Goal: Information Seeking & Learning: Learn about a topic

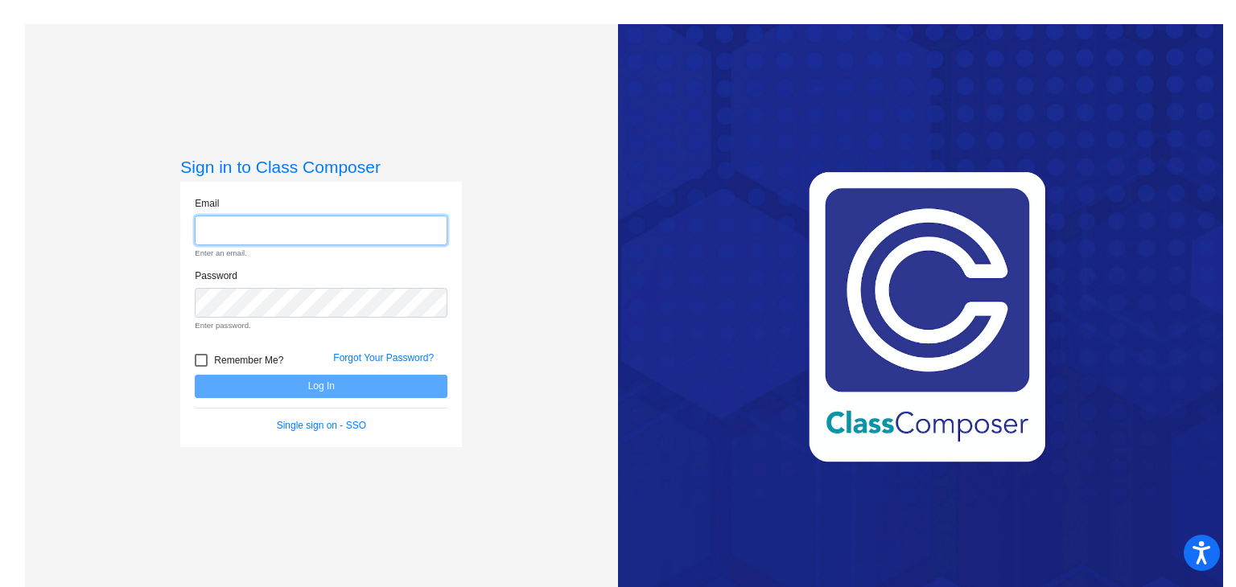
type input "[PERSON_NAME][EMAIL_ADDRESS][DOMAIN_NAME]"
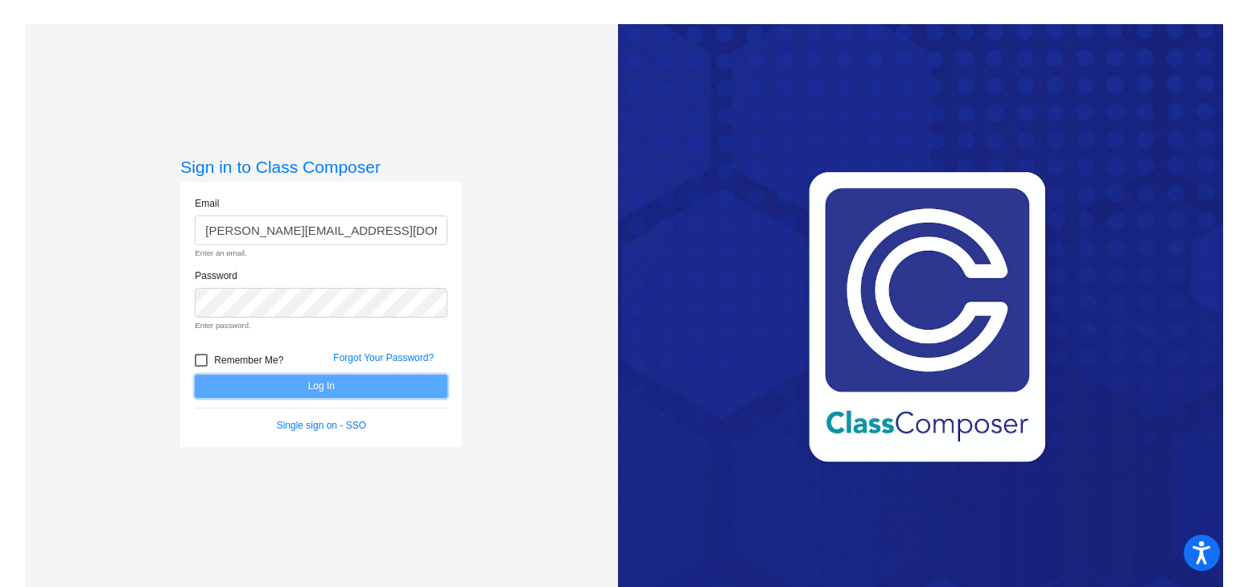
click at [315, 385] on form "Email [PERSON_NAME][EMAIL_ADDRESS][DOMAIN_NAME] Enter an email. Password Enter …" at bounding box center [321, 314] width 253 height 237
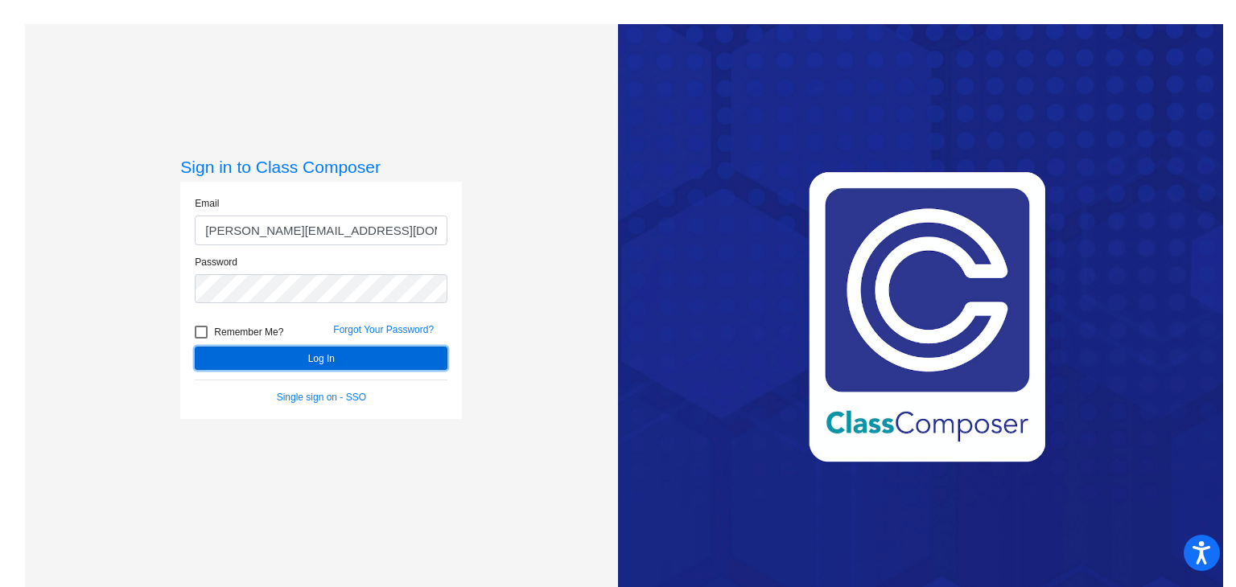
click at [331, 363] on button "Log In" at bounding box center [321, 358] width 253 height 23
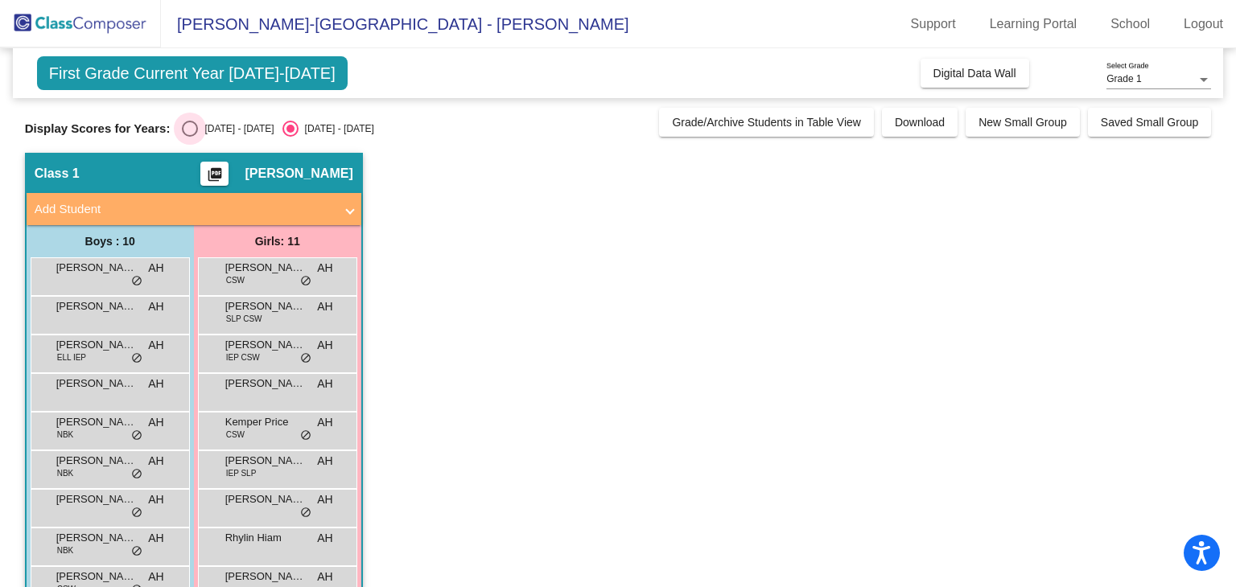
click at [186, 127] on div "Select an option" at bounding box center [190, 129] width 16 height 16
click at [189, 137] on input "[DATE] - [DATE]" at bounding box center [189, 137] width 1 height 1
radio input "true"
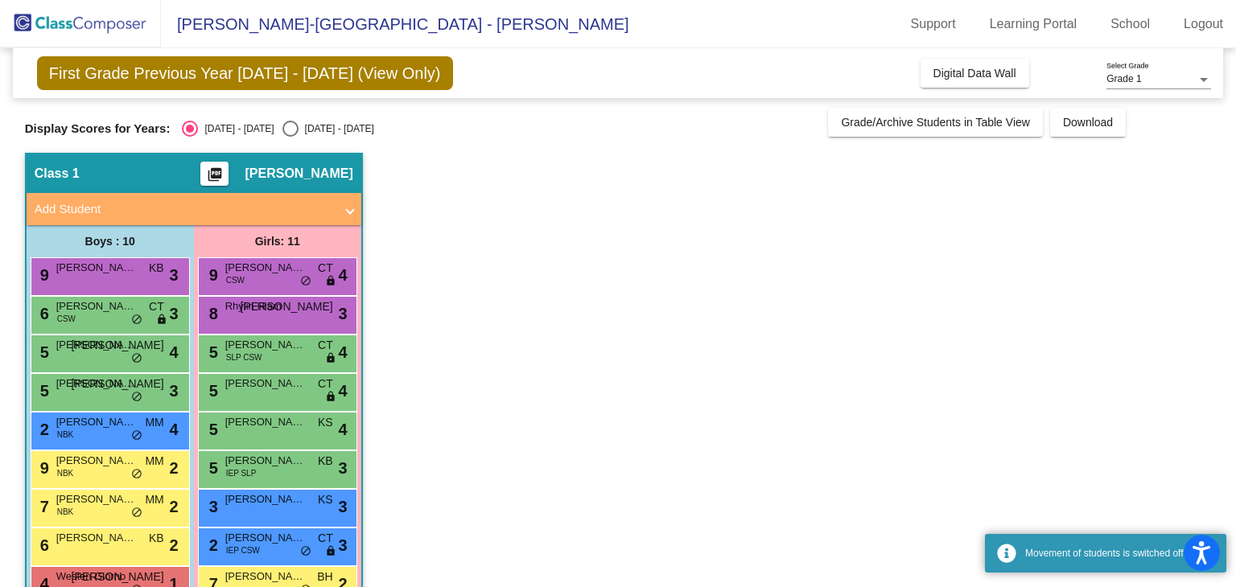
scroll to position [120, 0]
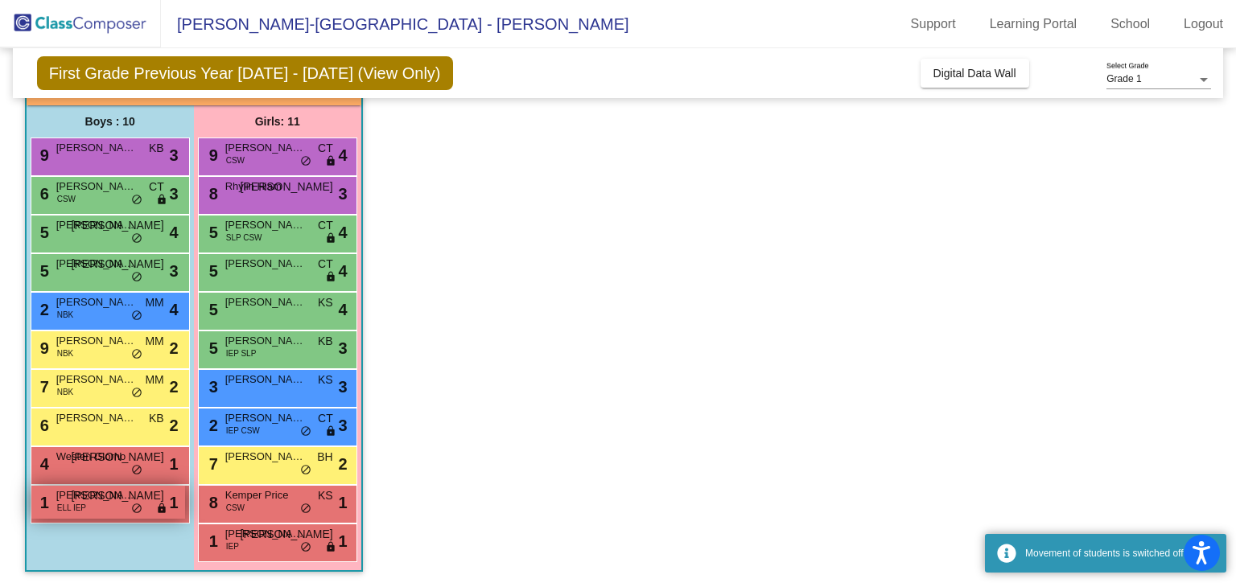
click at [93, 504] on div "1 [PERSON_NAME] ELL IEP JA lock do_not_disturb_alt 1" at bounding box center [108, 502] width 154 height 33
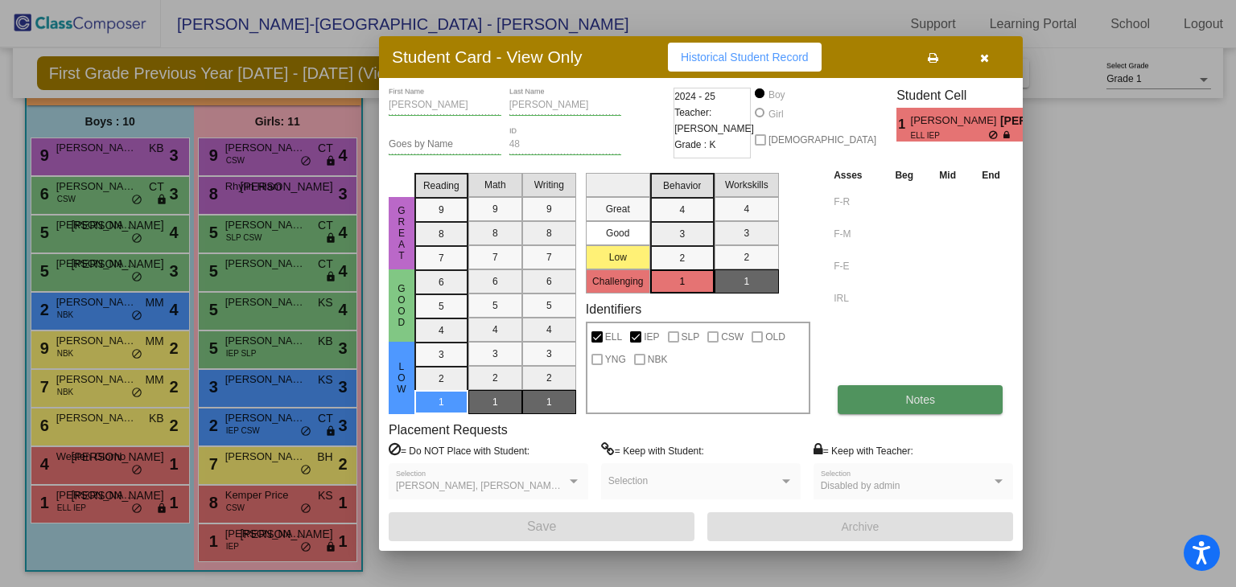
click at [912, 406] on button "Notes" at bounding box center [920, 399] width 165 height 29
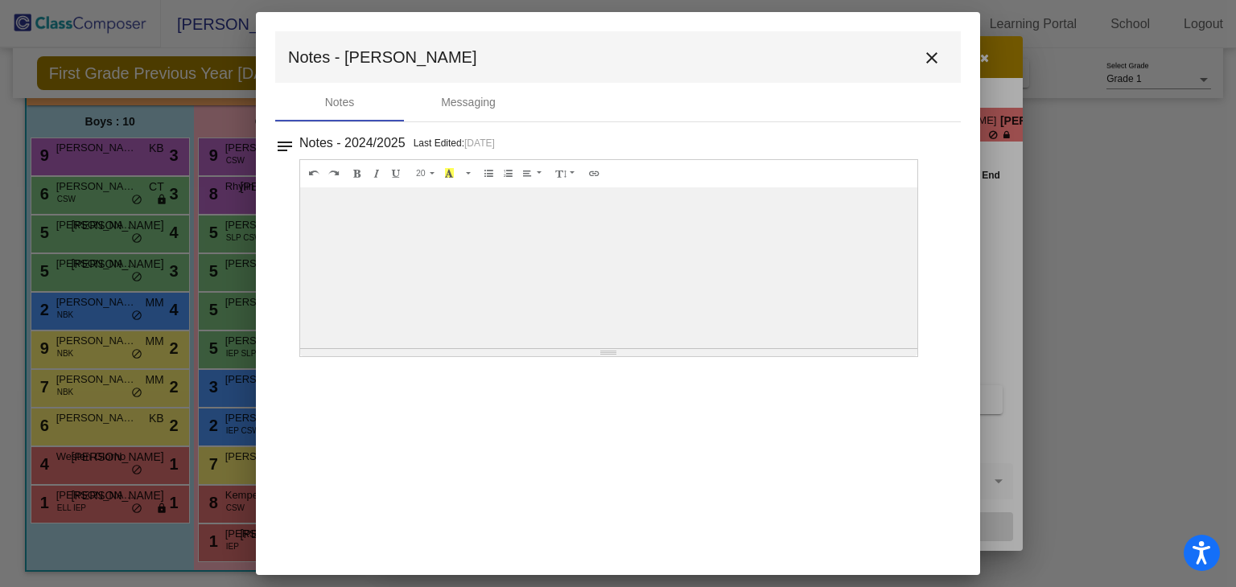
drag, startPoint x: 605, startPoint y: 354, endPoint x: 611, endPoint y: 245, distance: 108.8
click at [611, 245] on div "20 8 9 10 11 12 14 18 24 36 Background Color Transparent Select #ffff00 Text Co…" at bounding box center [608, 258] width 619 height 198
click at [608, 351] on div "Resize" at bounding box center [608, 351] width 16 height 1
drag, startPoint x: 608, startPoint y: 349, endPoint x: 623, endPoint y: 233, distance: 117.6
click at [623, 233] on div "20 8 9 10 11 12 14 18 24 36 Background Color Transparent Select #ffff00 Text Co…" at bounding box center [608, 258] width 619 height 198
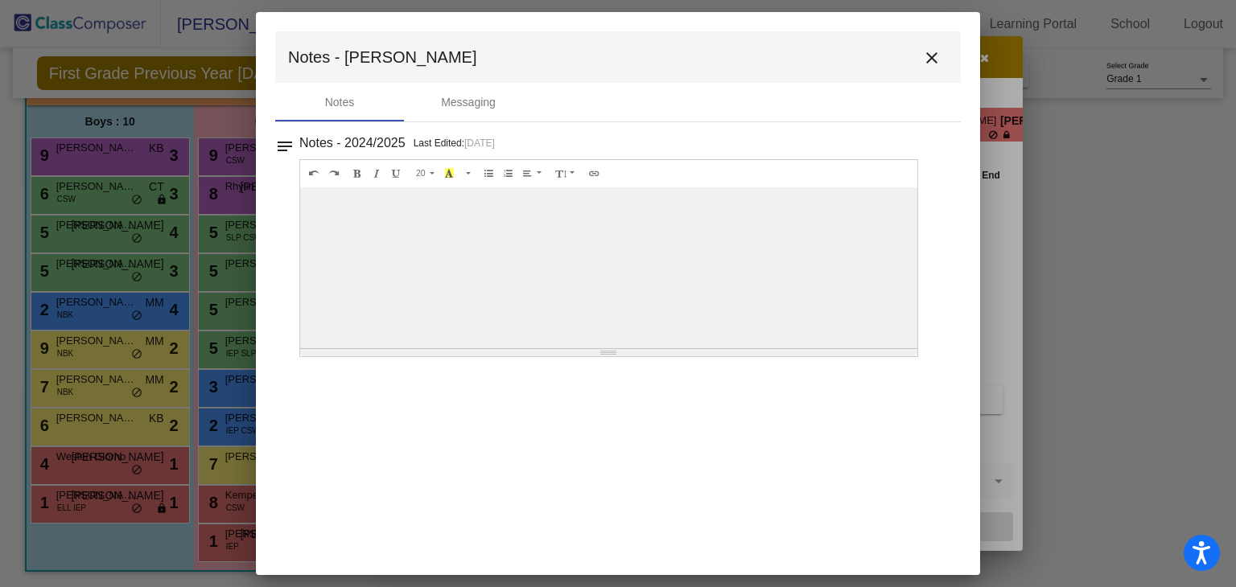
click at [623, 233] on div at bounding box center [608, 267] width 617 height 161
click at [471, 105] on div "Messaging" at bounding box center [468, 102] width 55 height 17
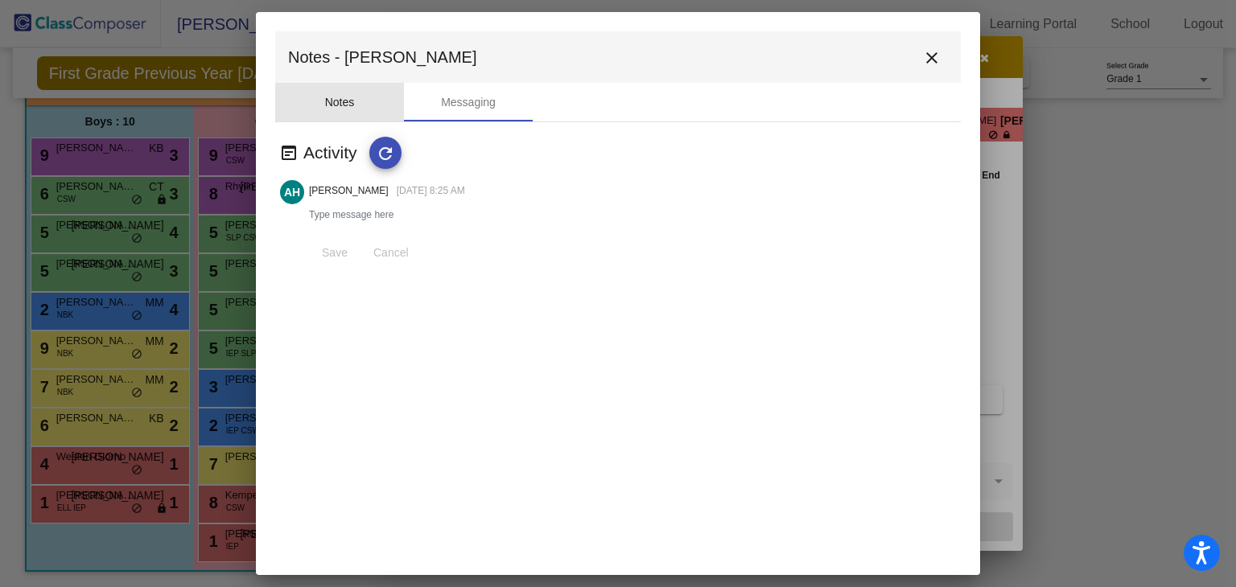
click at [335, 97] on div "Notes" at bounding box center [340, 102] width 30 height 17
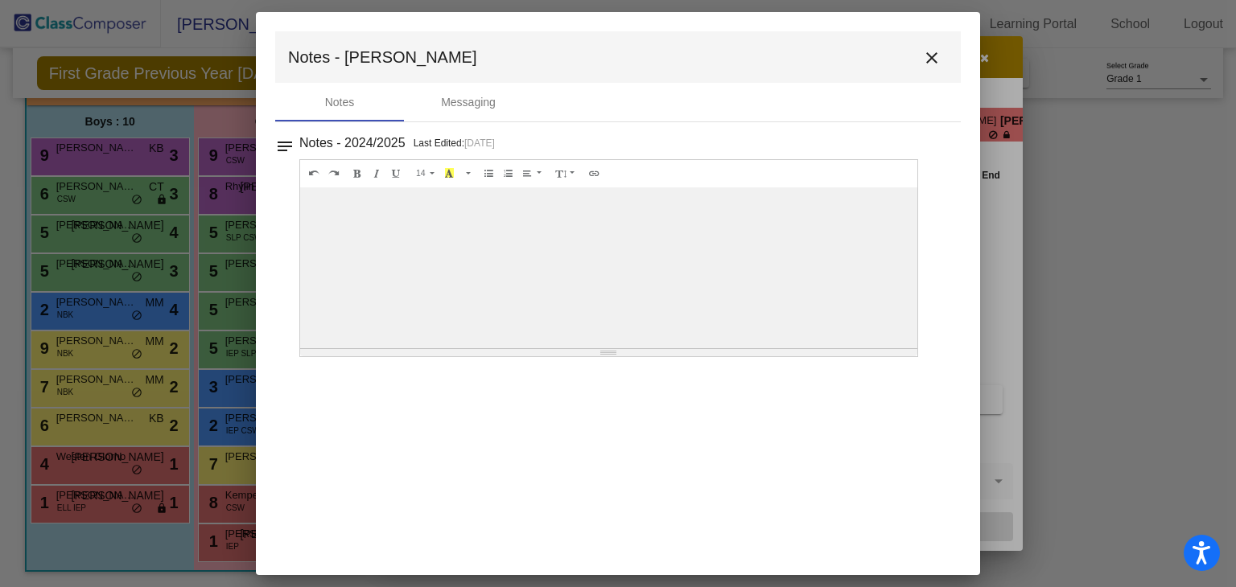
drag, startPoint x: 472, startPoint y: 249, endPoint x: 618, endPoint y: 314, distance: 159.5
click at [618, 314] on div at bounding box center [608, 267] width 617 height 161
click at [934, 59] on mat-icon "close" at bounding box center [931, 57] width 19 height 19
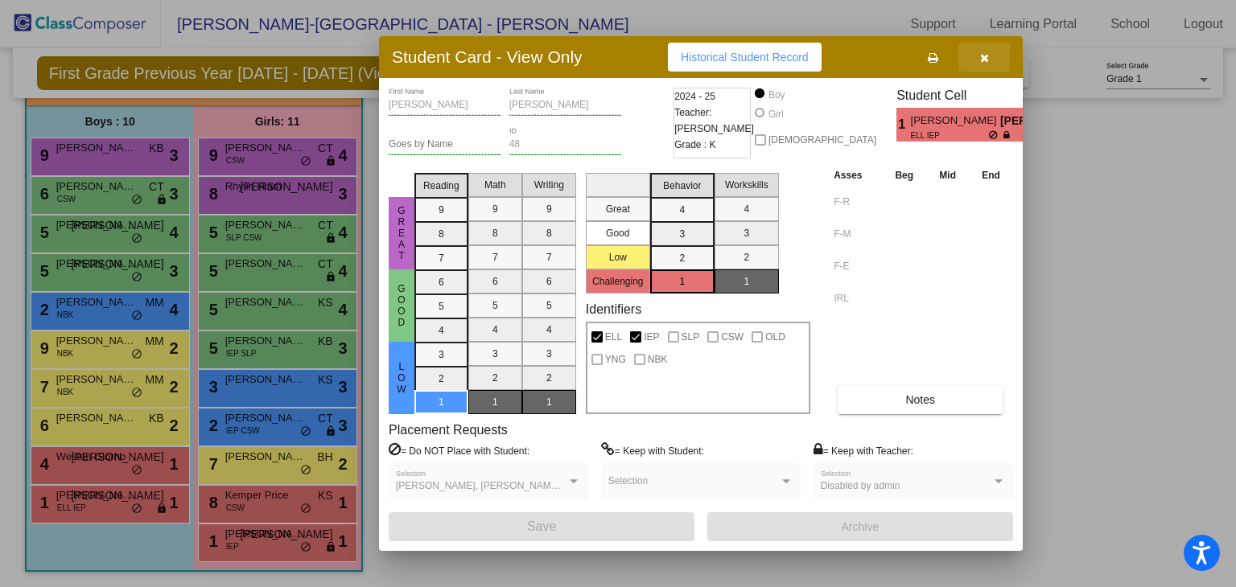
click at [995, 57] on button "button" at bounding box center [983, 57] width 51 height 29
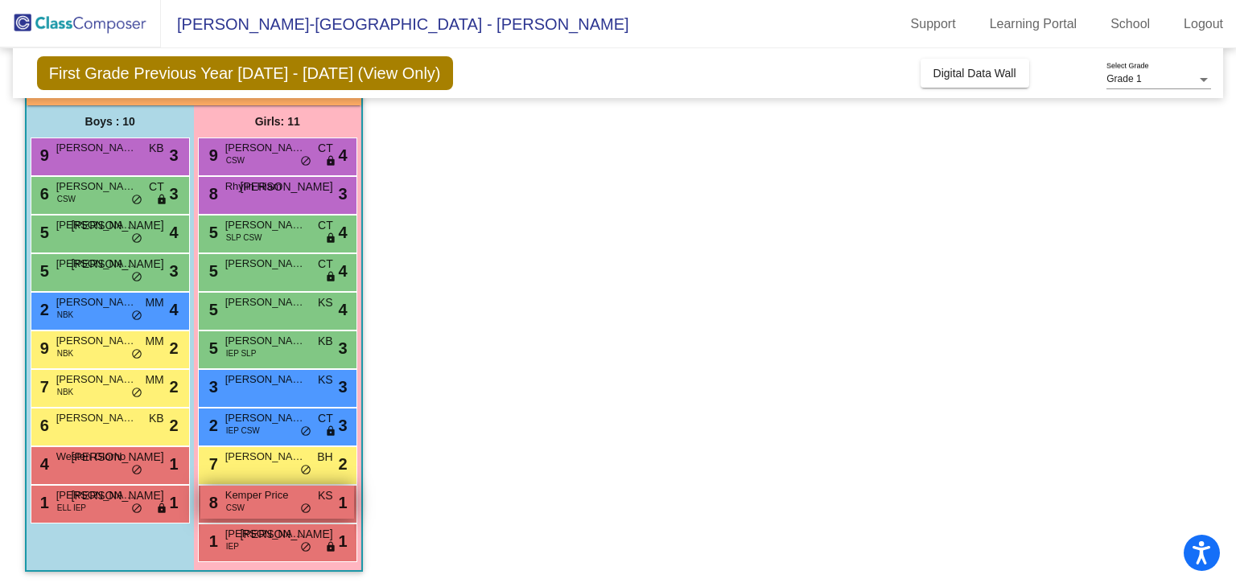
click at [257, 502] on div "8 Kemper Price CSW KS lock do_not_disturb_alt 1" at bounding box center [277, 502] width 154 height 33
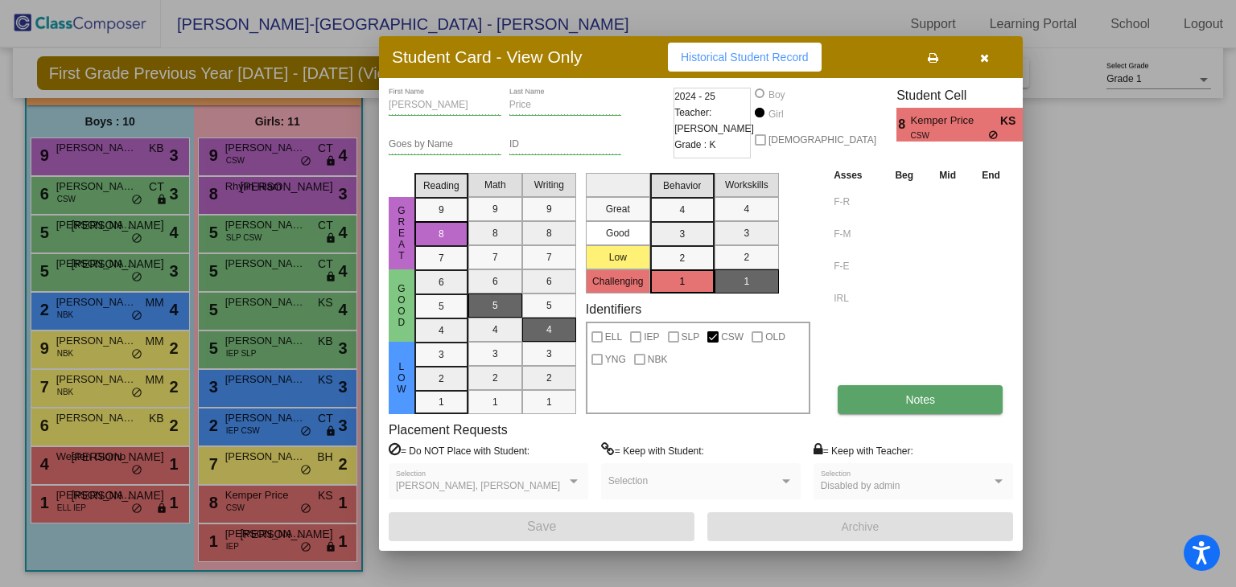
click at [885, 403] on button "Notes" at bounding box center [920, 399] width 165 height 29
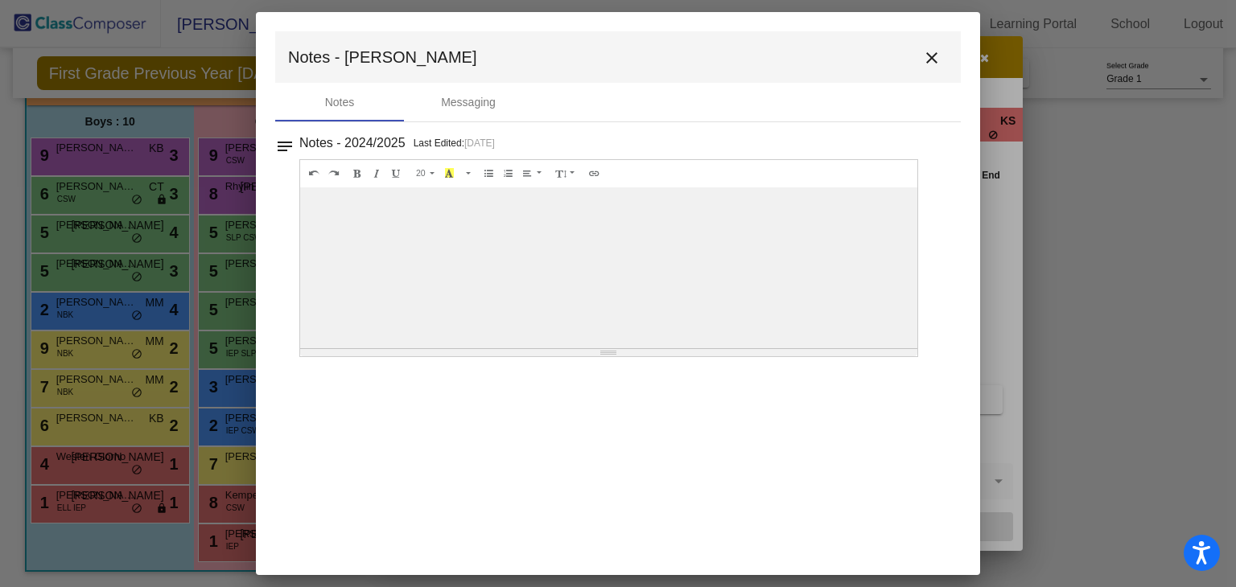
click at [933, 60] on mat-icon "close" at bounding box center [931, 57] width 19 height 19
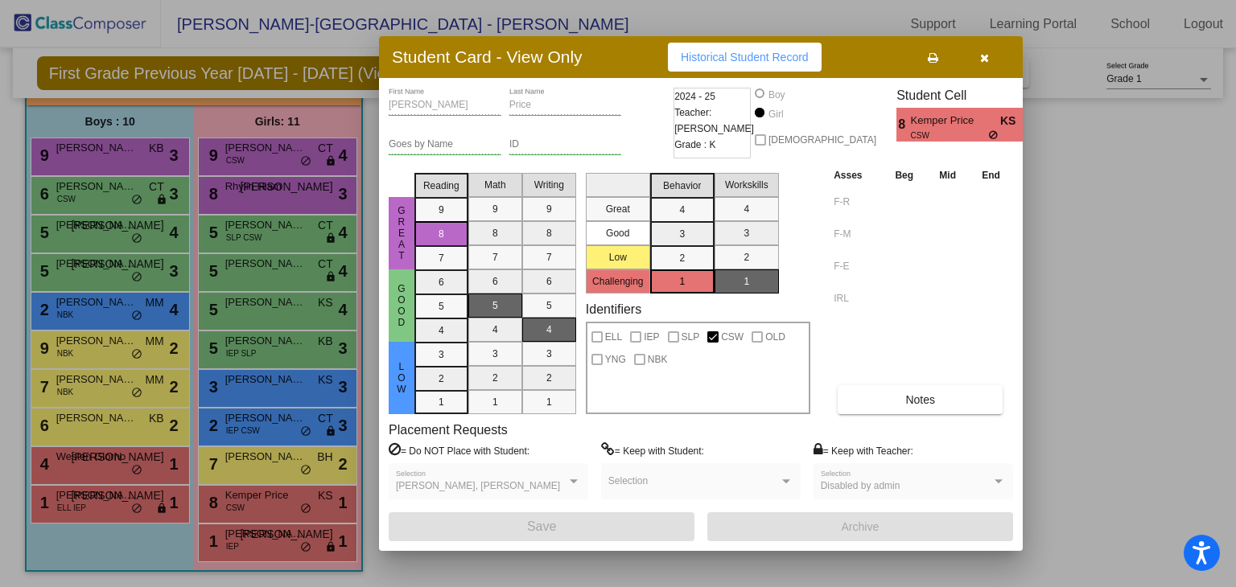
click at [981, 60] on icon "button" at bounding box center [984, 57] width 9 height 11
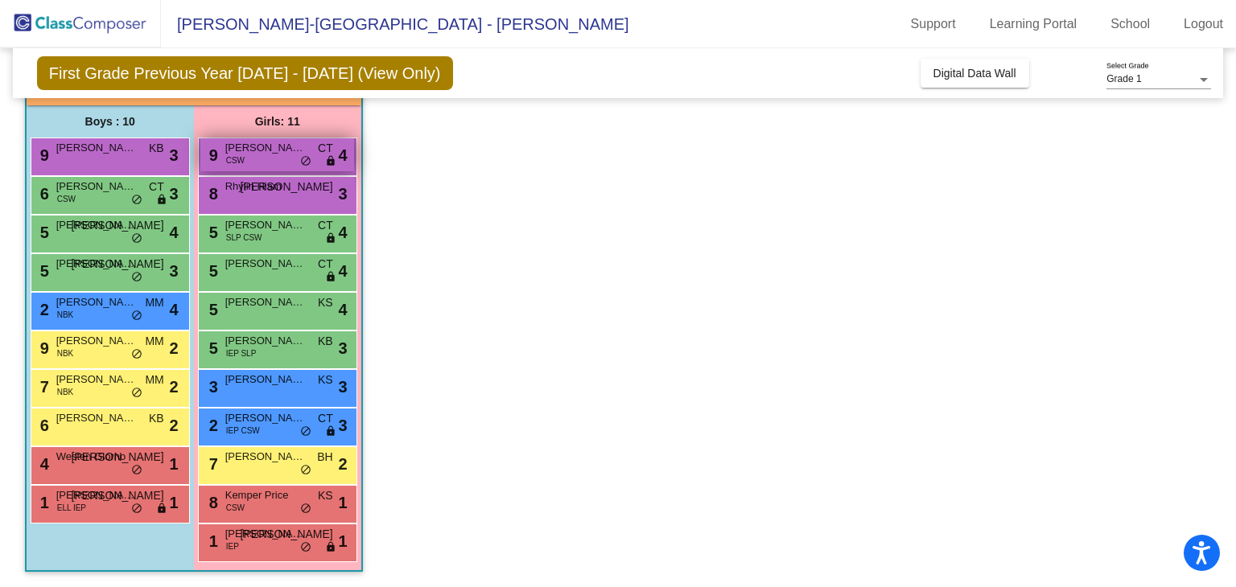
click at [255, 153] on span "[PERSON_NAME]" at bounding box center [265, 148] width 80 height 16
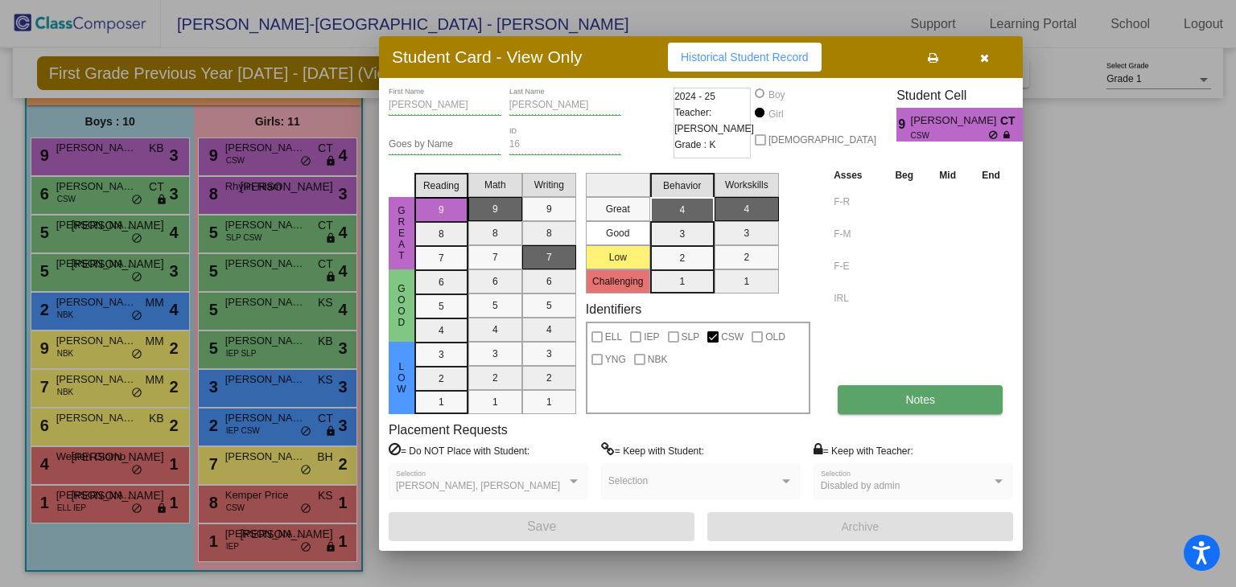
click at [925, 394] on span "Notes" at bounding box center [920, 399] width 30 height 13
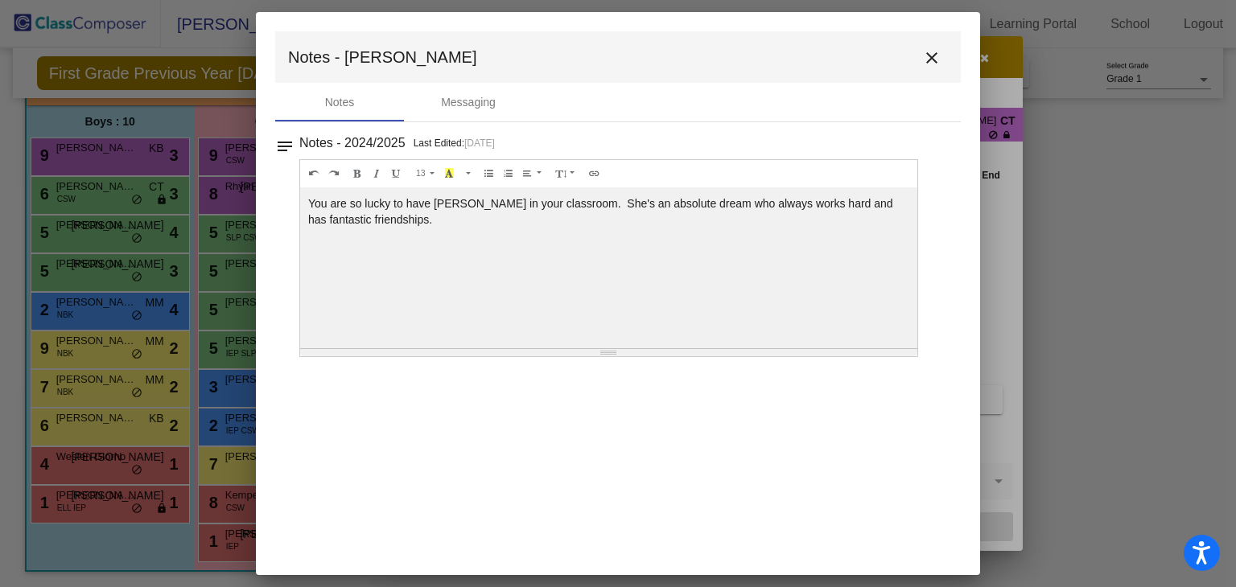
click at [930, 56] on mat-icon "close" at bounding box center [931, 57] width 19 height 19
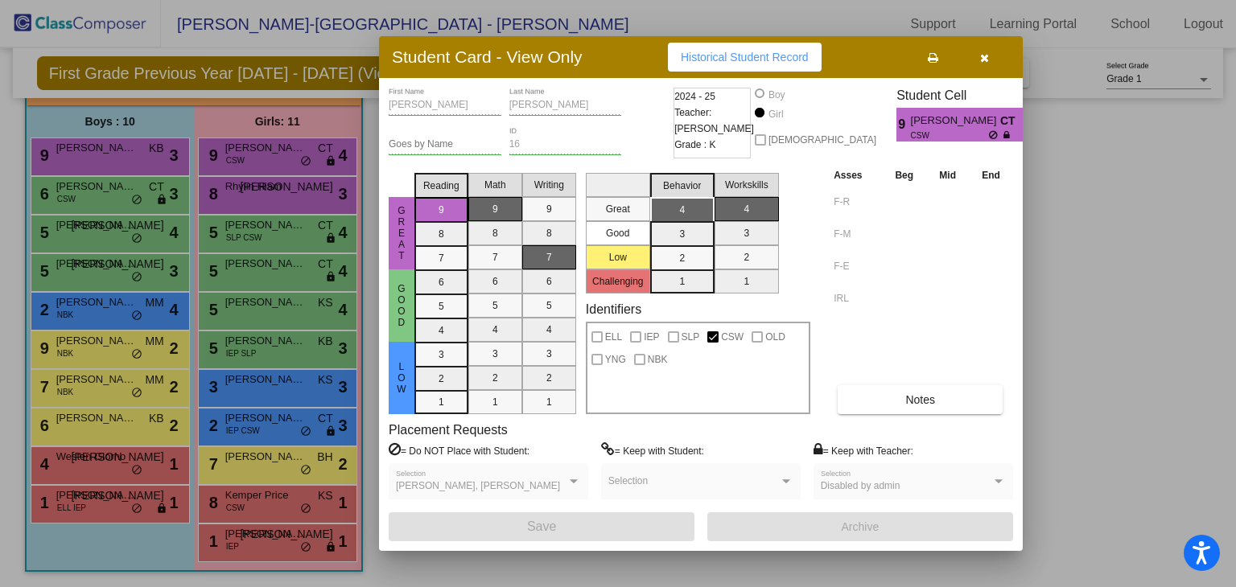
click at [986, 57] on icon "button" at bounding box center [984, 57] width 9 height 11
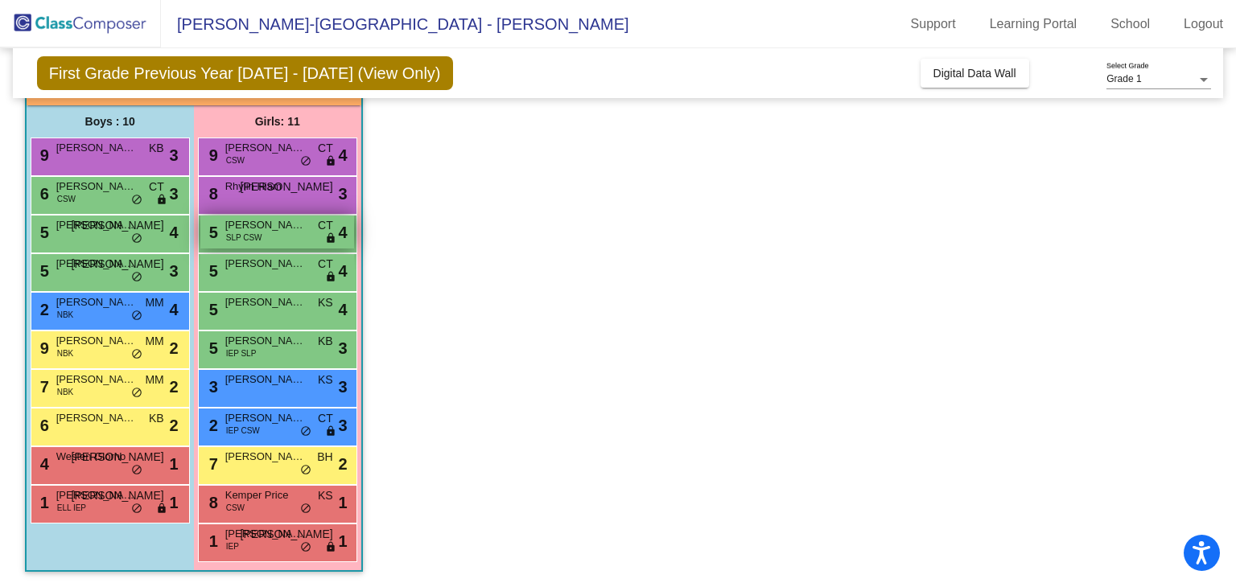
click at [282, 228] on span "[PERSON_NAME]" at bounding box center [265, 225] width 80 height 16
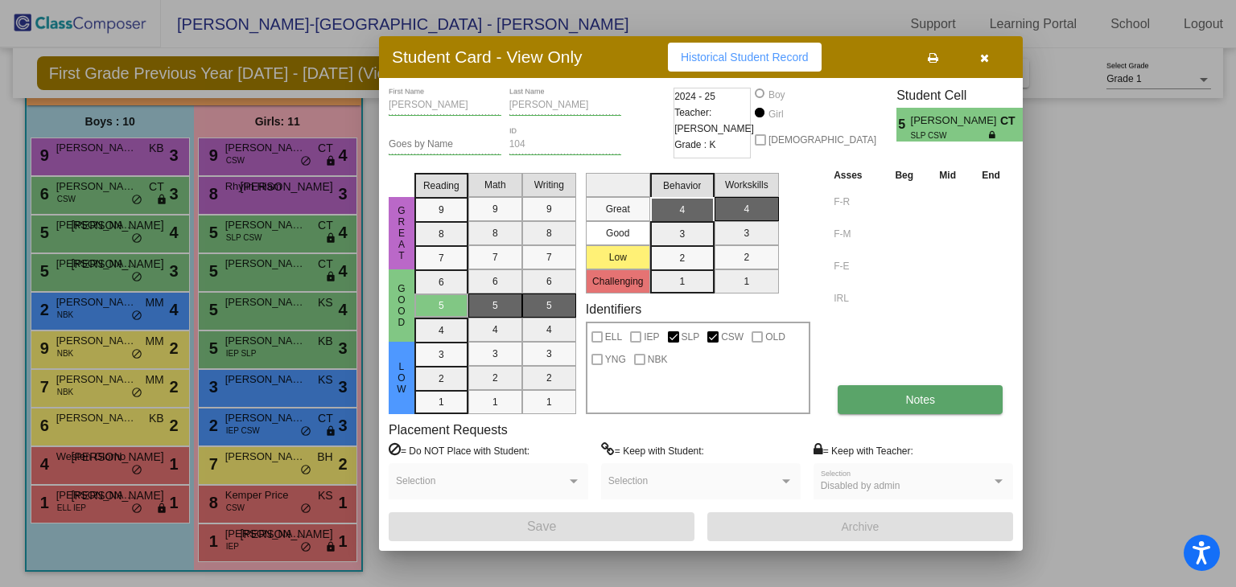
click at [932, 406] on button "Notes" at bounding box center [920, 399] width 165 height 29
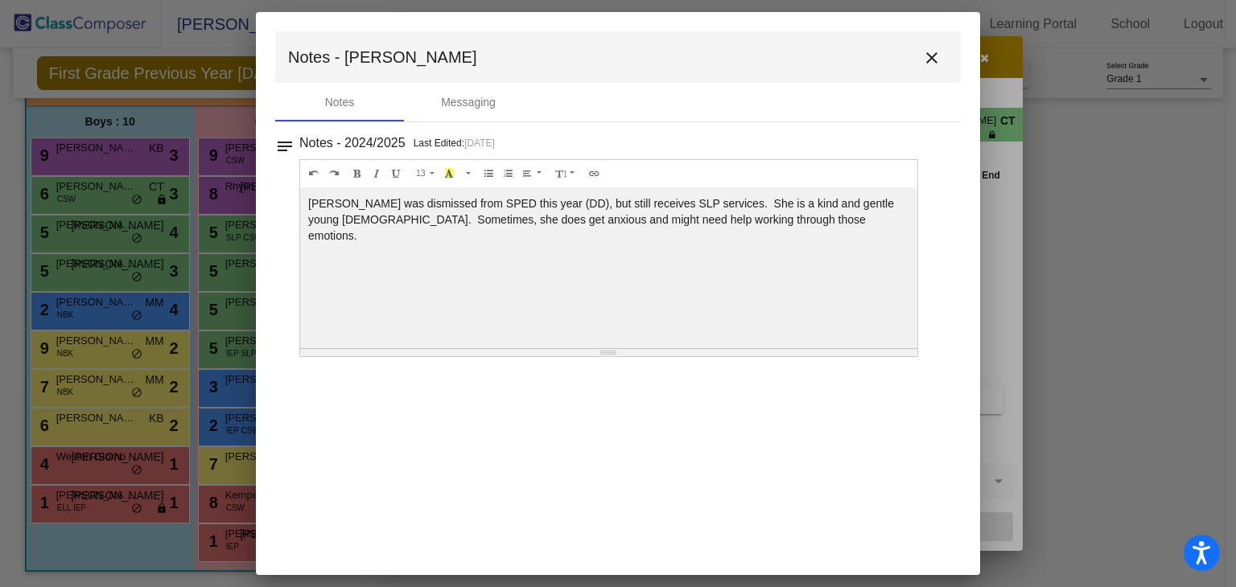
click at [930, 62] on mat-icon "close" at bounding box center [931, 57] width 19 height 19
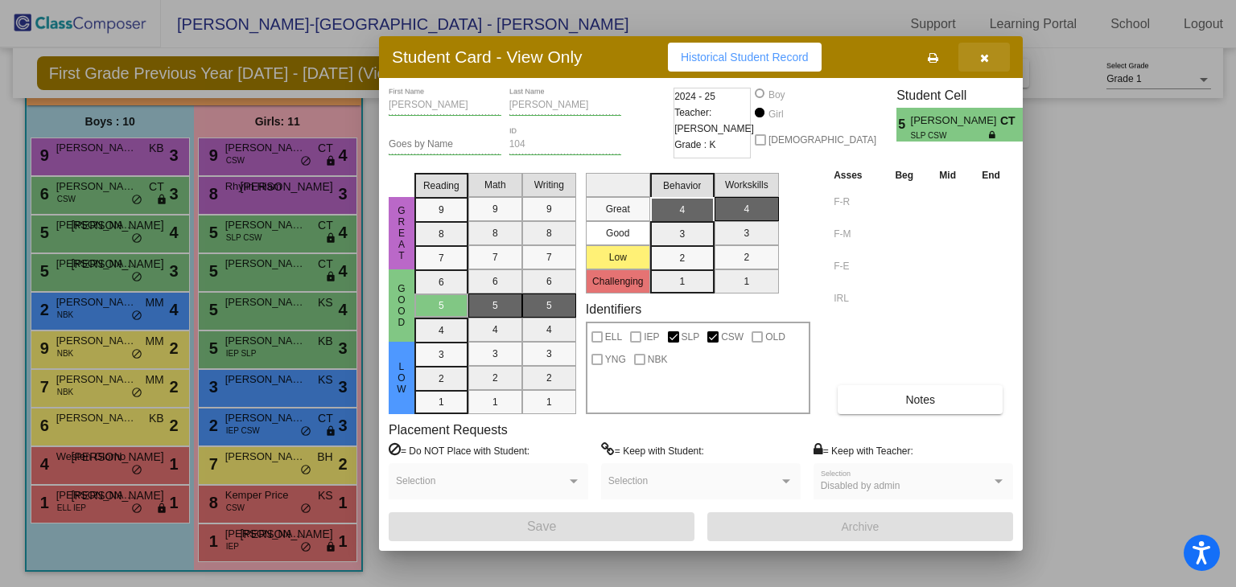
click at [990, 61] on button "button" at bounding box center [983, 57] width 51 height 29
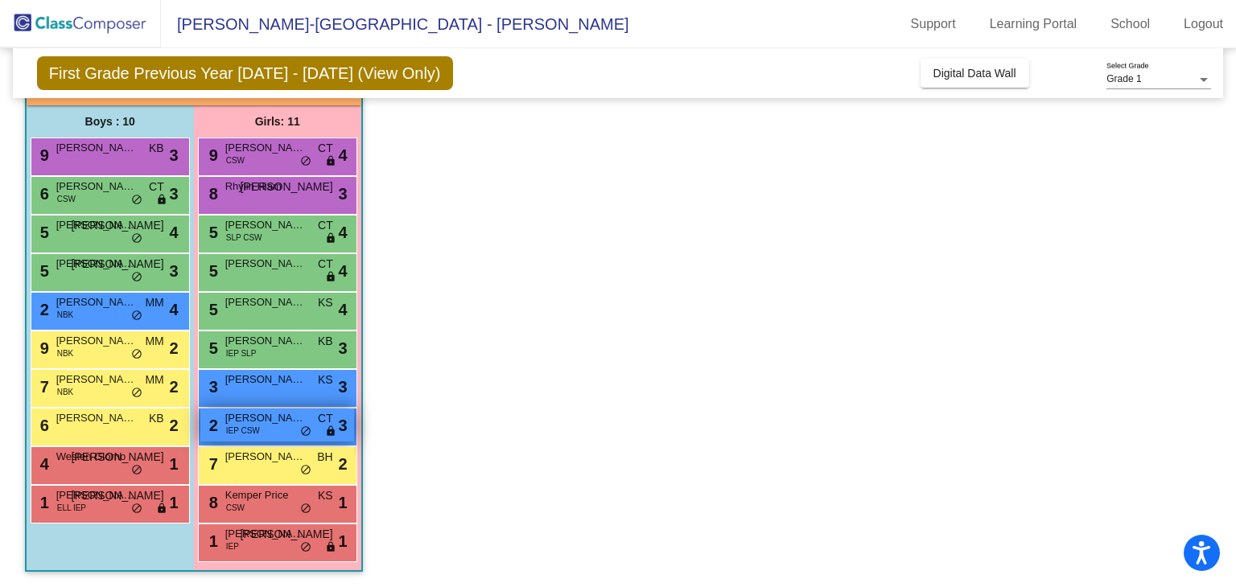
click at [262, 425] on div "2 [PERSON_NAME] IEP CSW CT lock do_not_disturb_alt 3" at bounding box center [277, 425] width 154 height 33
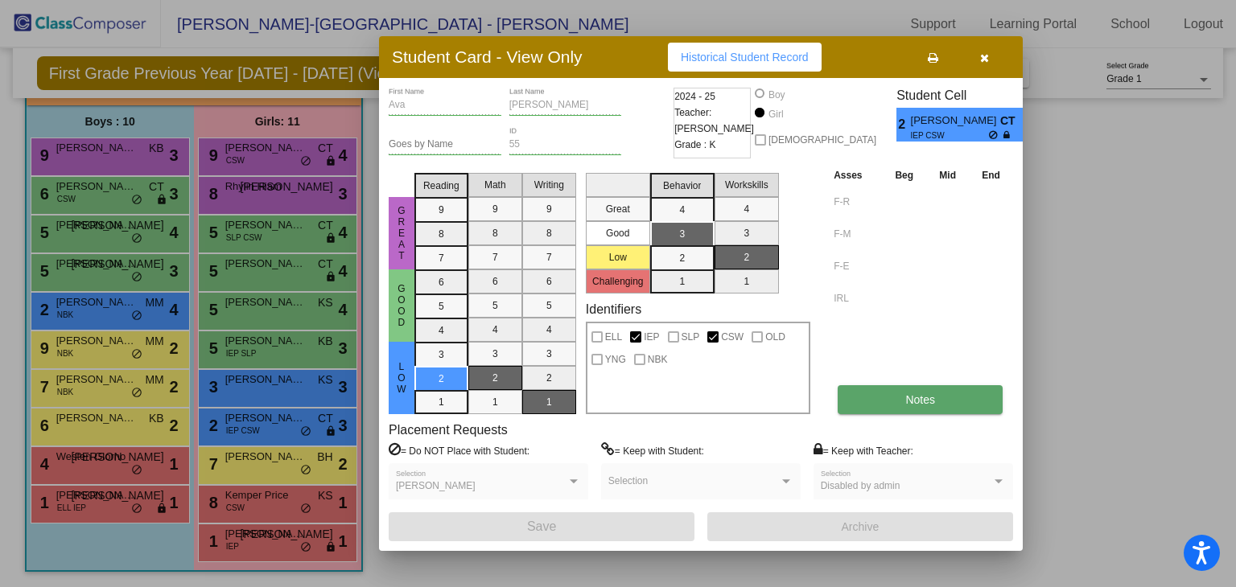
click at [922, 391] on button "Notes" at bounding box center [920, 399] width 165 height 29
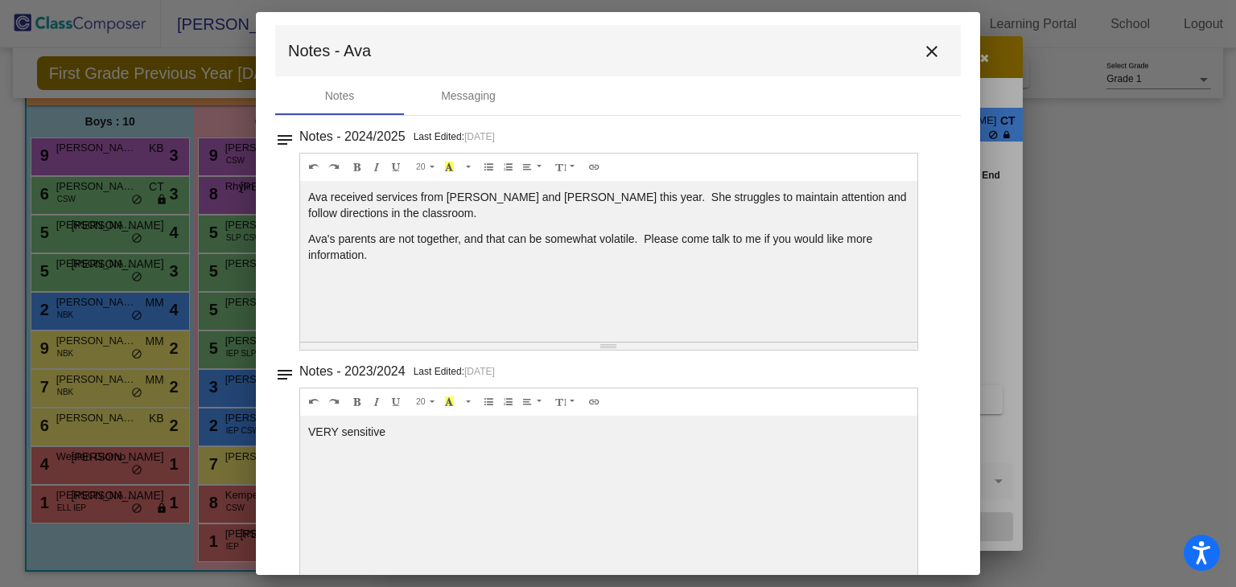
scroll to position [0, 0]
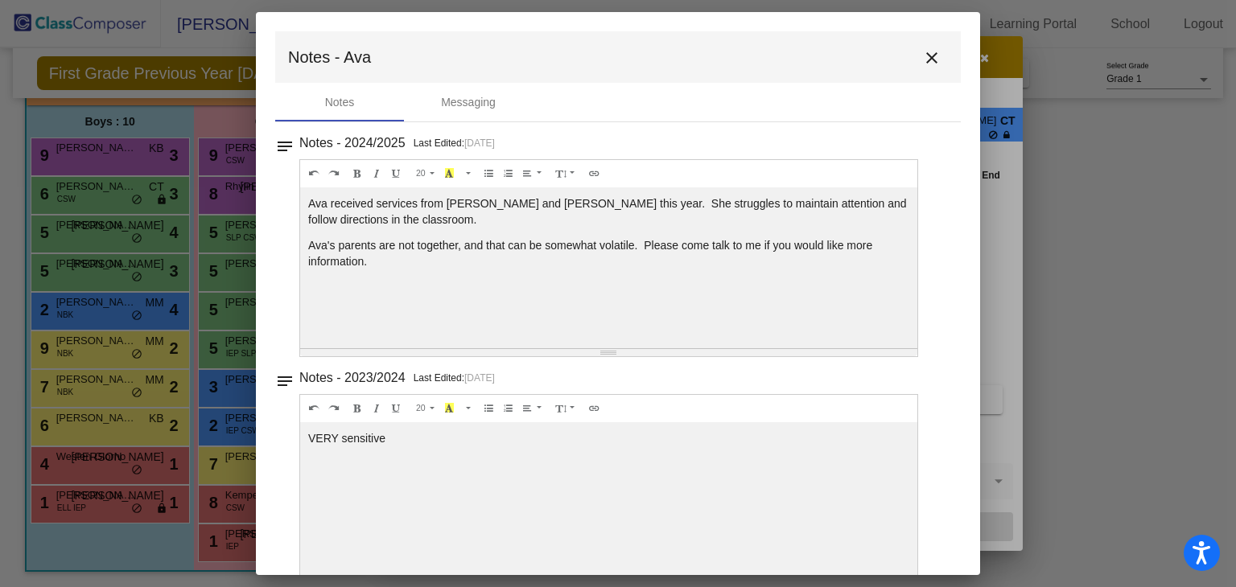
click at [923, 61] on mat-icon "close" at bounding box center [931, 57] width 19 height 19
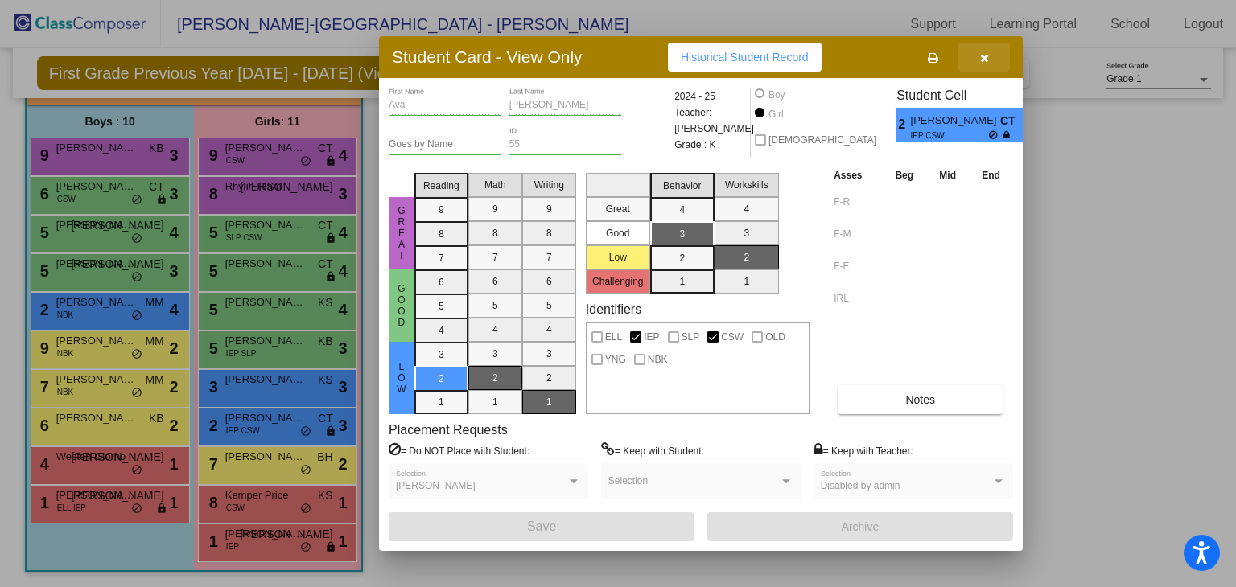
click at [980, 59] on icon "button" at bounding box center [984, 57] width 9 height 11
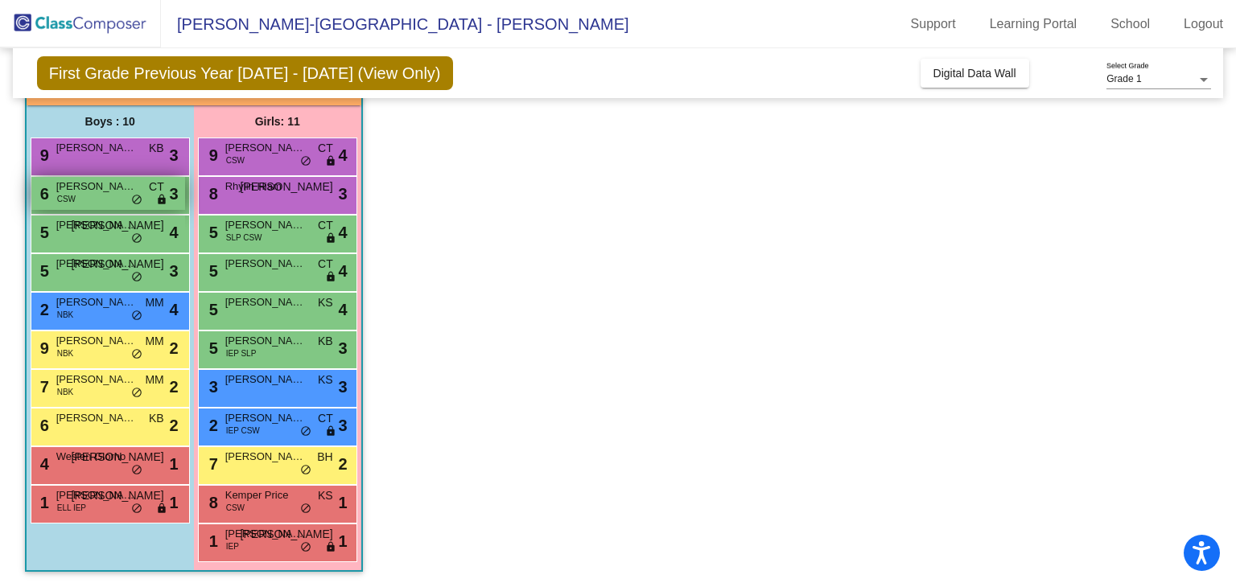
click at [116, 196] on div "6 [PERSON_NAME] CSW CT lock do_not_disturb_alt 3" at bounding box center [108, 193] width 154 height 33
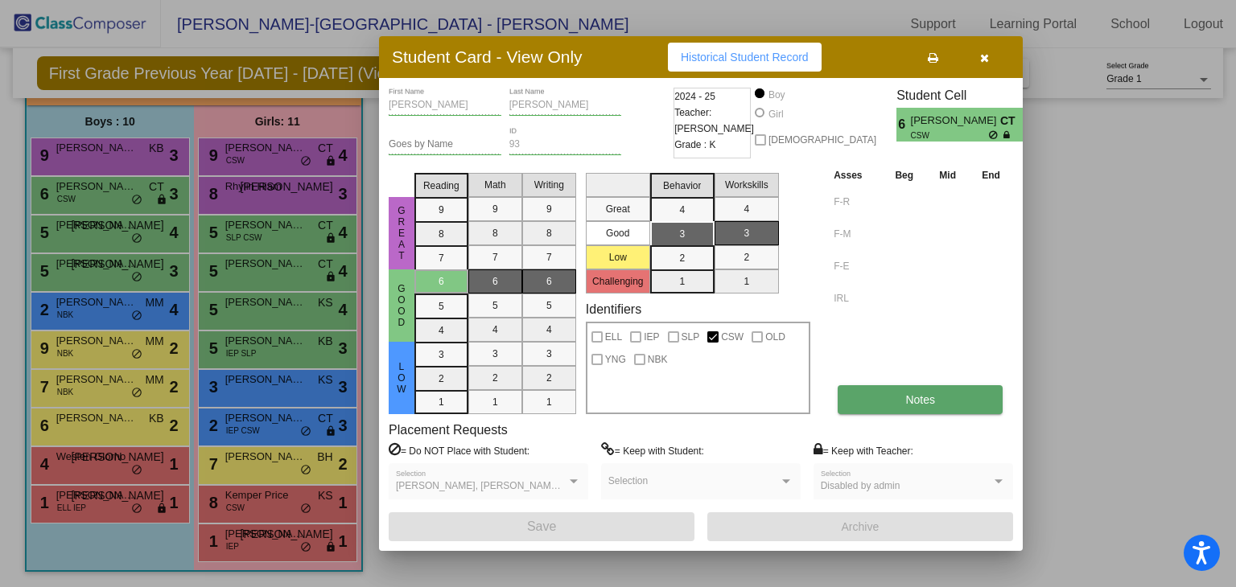
click at [914, 402] on span "Notes" at bounding box center [920, 399] width 30 height 13
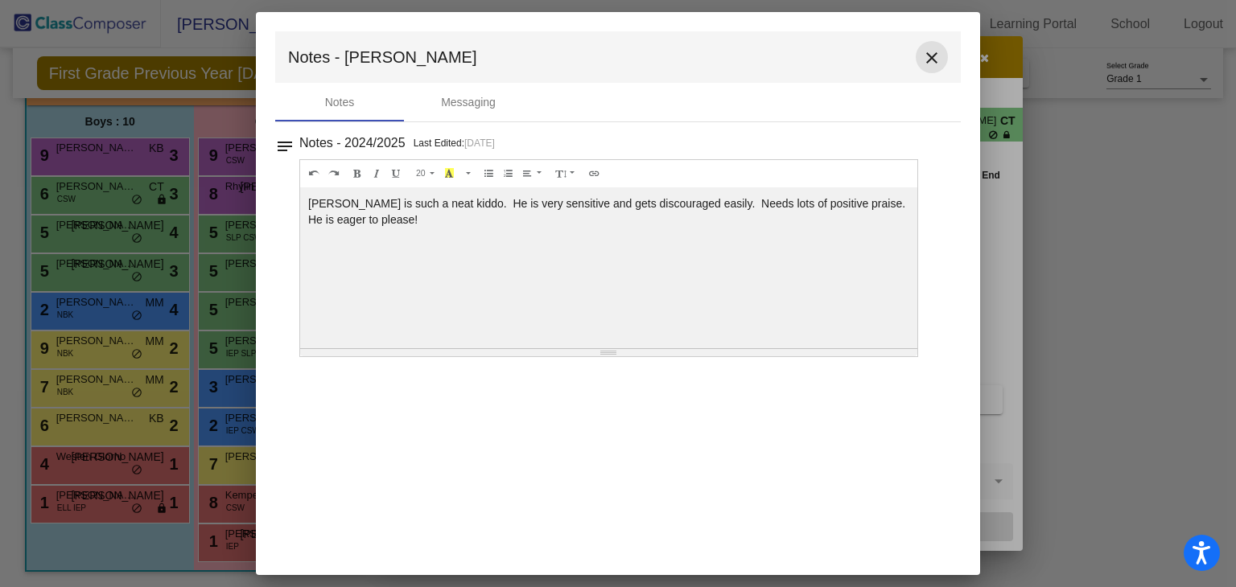
click at [925, 65] on mat-icon "close" at bounding box center [931, 57] width 19 height 19
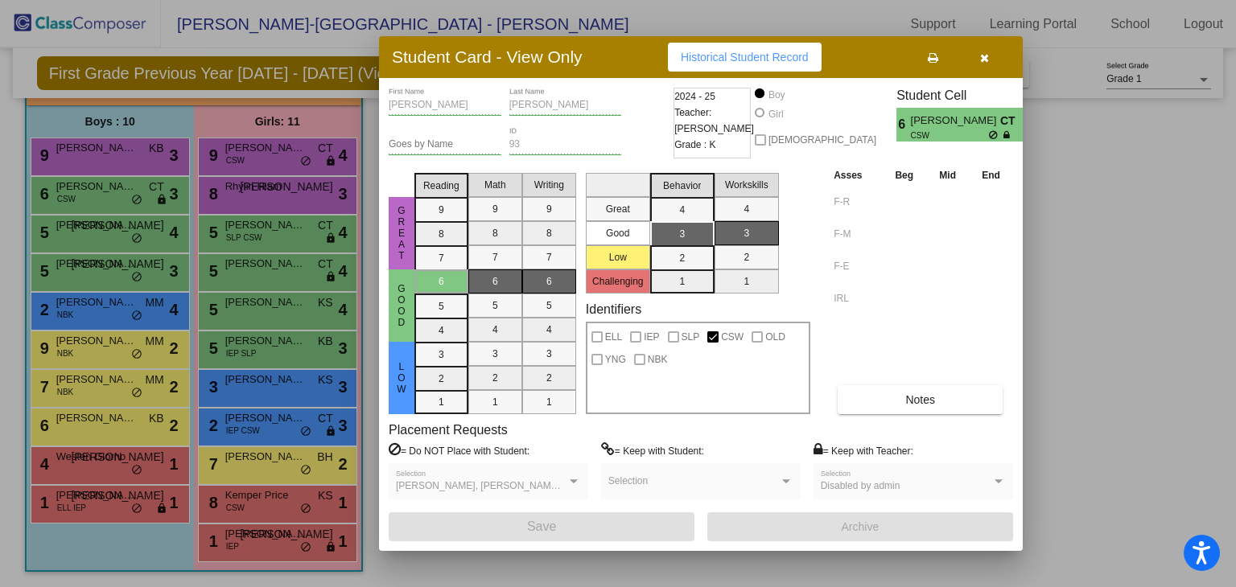
click at [987, 64] on button "button" at bounding box center [983, 57] width 51 height 29
